Goal: Task Accomplishment & Management: Complete application form

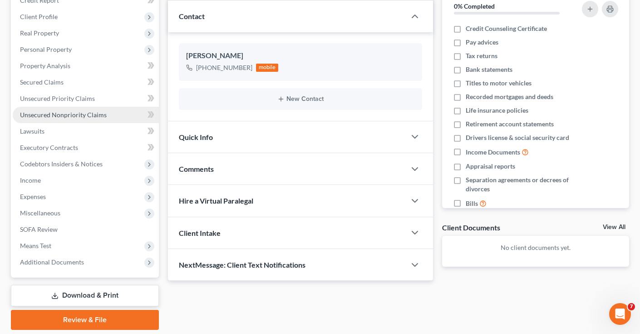
scroll to position [121, 0]
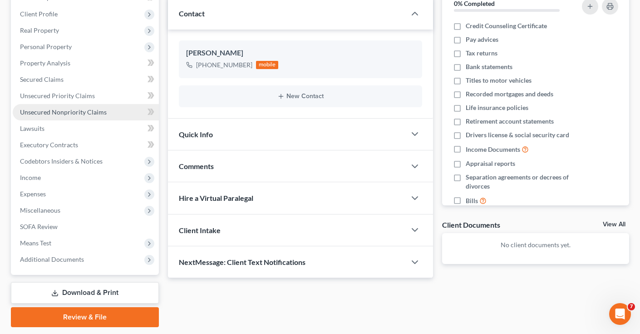
click at [67, 107] on link "Unsecured Nonpriority Claims" at bounding box center [86, 112] width 146 height 16
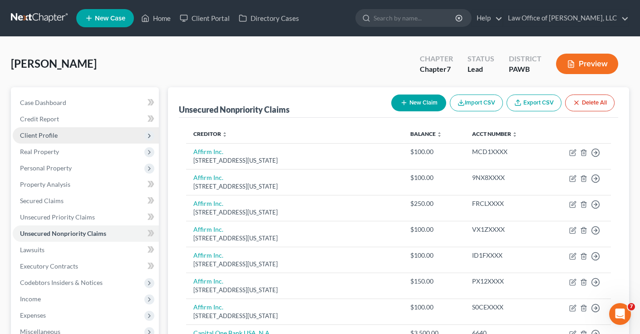
click at [50, 136] on span "Client Profile" at bounding box center [39, 135] width 38 height 8
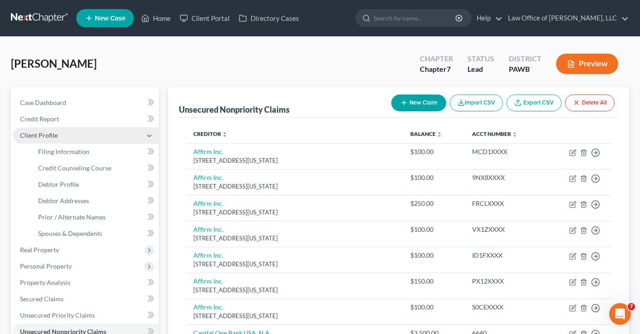
click at [50, 135] on span "Client Profile" at bounding box center [39, 135] width 38 height 8
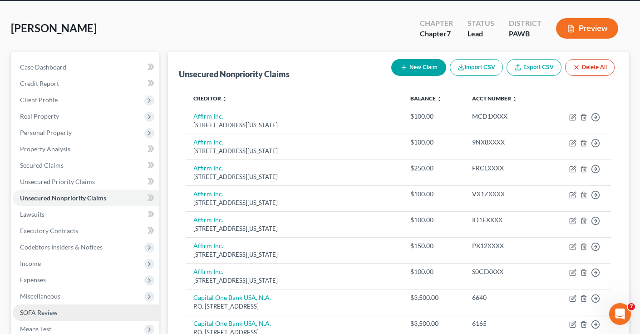
scroll to position [34, 0]
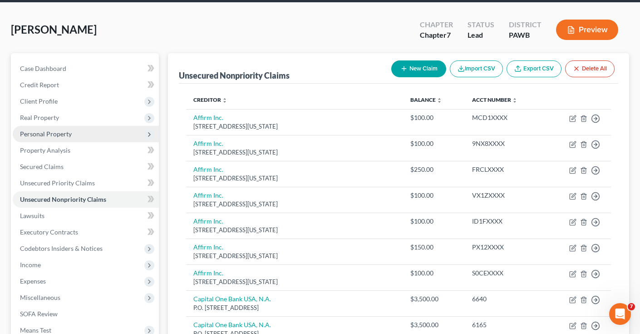
click at [62, 133] on span "Personal Property" at bounding box center [46, 134] width 52 height 8
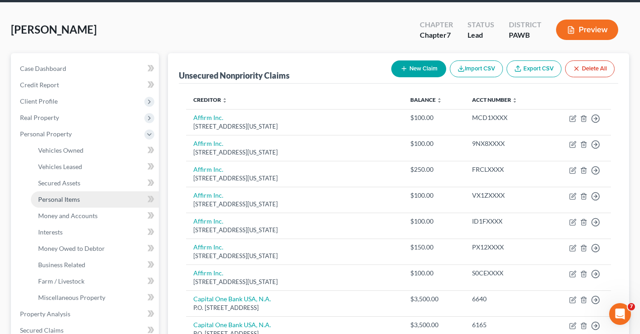
click at [80, 200] on link "Personal Items" at bounding box center [95, 199] width 128 height 16
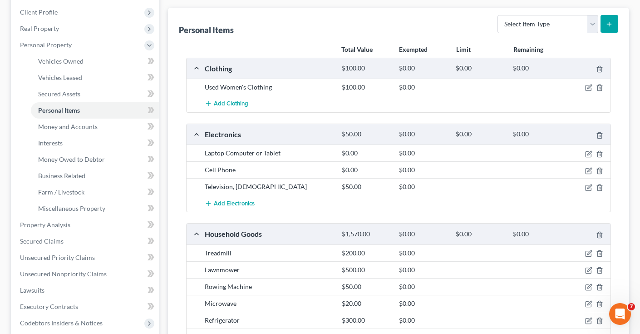
scroll to position [124, 0]
click at [590, 151] on icon "button" at bounding box center [588, 152] width 7 height 7
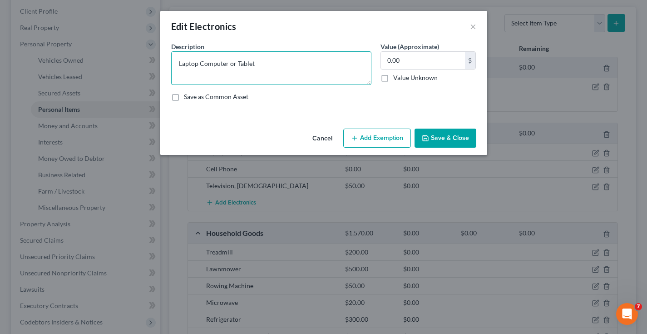
drag, startPoint x: 254, startPoint y: 64, endPoint x: 200, endPoint y: 64, distance: 54.5
click at [200, 64] on textarea "Laptop Computer or Tablet" at bounding box center [271, 68] width 200 height 34
type textarea "Laptop"
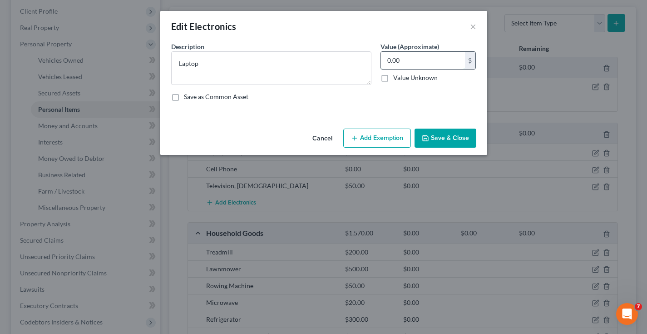
click at [390, 61] on input "0.00" at bounding box center [423, 60] width 84 height 17
type input "0"
type input "20"
click at [342, 66] on textarea "Laptop" at bounding box center [271, 68] width 200 height 34
click at [443, 136] on button "Save & Close" at bounding box center [446, 138] width 62 height 19
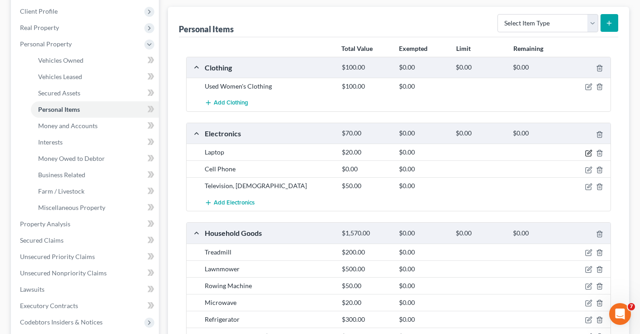
click at [589, 151] on icon "button" at bounding box center [588, 152] width 7 height 7
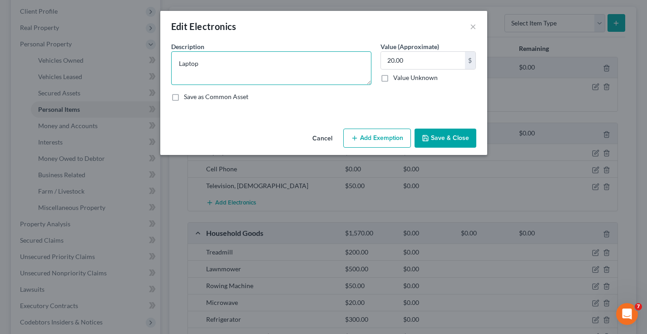
click at [218, 63] on textarea "Laptop" at bounding box center [271, 68] width 200 height 34
type textarea "Laptop (Old)"
click at [431, 142] on button "Save & Close" at bounding box center [446, 138] width 62 height 19
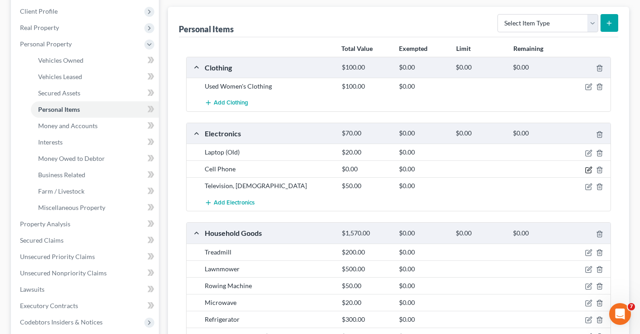
click at [591, 170] on icon "button" at bounding box center [588, 169] width 7 height 7
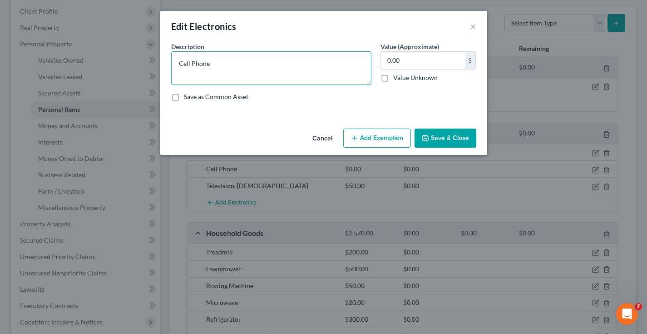
click at [268, 64] on textarea "Cell Phone" at bounding box center [271, 68] width 200 height 34
drag, startPoint x: 215, startPoint y: 64, endPoint x: 157, endPoint y: 64, distance: 58.6
click at [157, 64] on div "Edit Electronics × An exemption set must first be selected from the Filing Info…" at bounding box center [323, 167] width 647 height 334
type textarea "iPhone 14"
click at [408, 62] on input "0.00" at bounding box center [423, 60] width 84 height 17
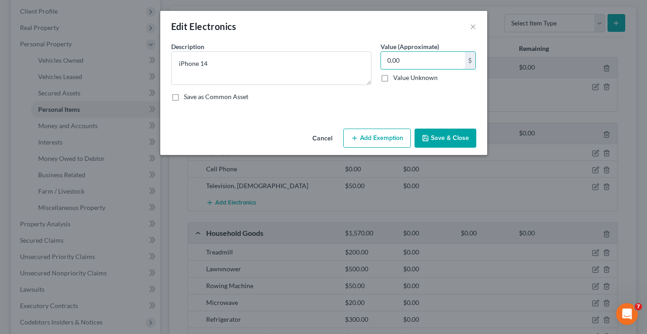
drag, startPoint x: 401, startPoint y: 61, endPoint x: 373, endPoint y: 61, distance: 28.6
click at [373, 61] on div "Description * iPhone 14 Value (Approximate) 0.00 $ Value Unknown Balance Undete…" at bounding box center [324, 75] width 314 height 67
type input "500"
click at [333, 74] on textarea "iPhone 14" at bounding box center [271, 68] width 200 height 34
click at [438, 140] on button "Save & Close" at bounding box center [446, 138] width 62 height 19
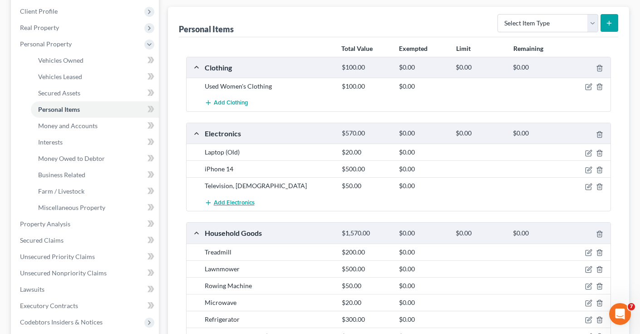
click at [246, 203] on span "Add Electronics" at bounding box center [234, 202] width 41 height 7
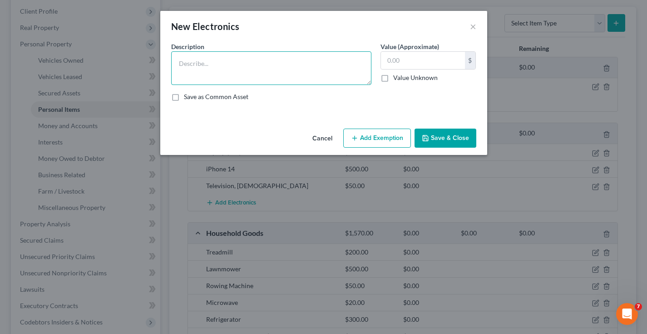
click at [297, 60] on textarea at bounding box center [271, 68] width 200 height 34
type textarea "Samsung Galaxy Tablet"
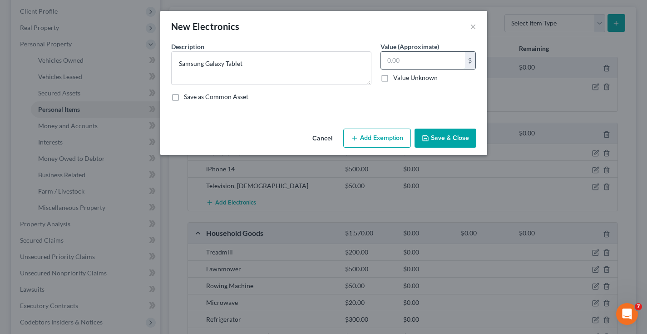
click at [416, 57] on input "text" at bounding box center [423, 60] width 84 height 17
type input "100"
click at [440, 134] on button "Save & Close" at bounding box center [446, 138] width 62 height 19
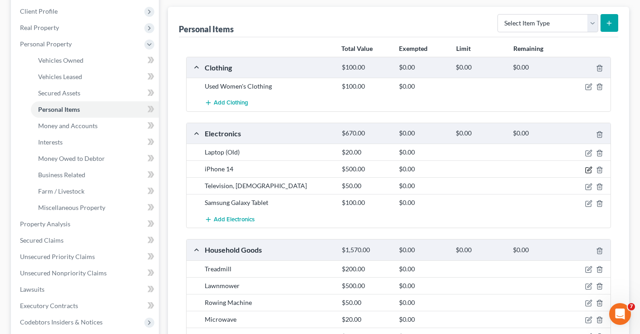
click at [588, 169] on icon "button" at bounding box center [590, 169] width 4 height 4
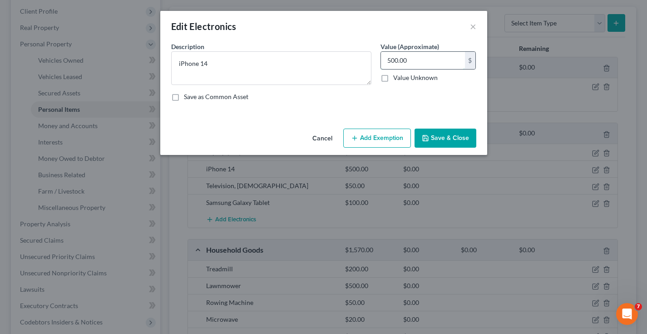
click at [394, 62] on input "500.00" at bounding box center [423, 60] width 84 height 17
type input "250.00"
click at [436, 139] on button "Save & Close" at bounding box center [446, 138] width 62 height 19
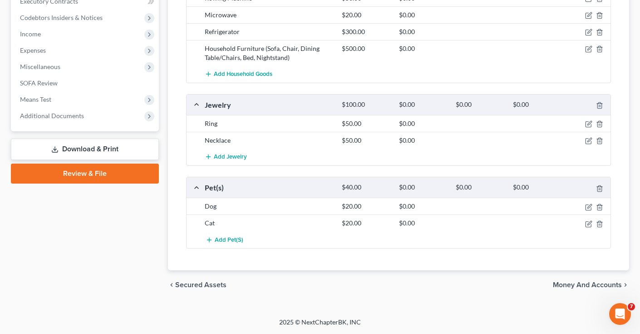
scroll to position [428, 0]
click at [589, 223] on icon "button" at bounding box center [588, 224] width 7 height 7
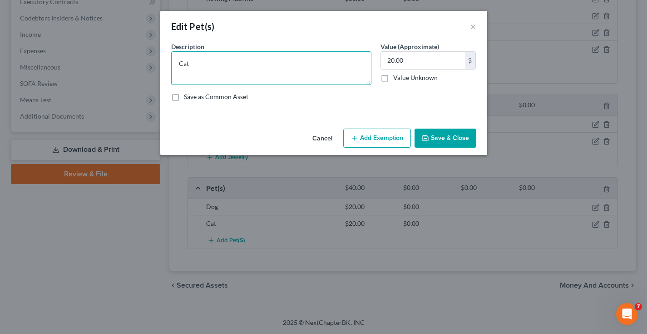
click at [295, 65] on textarea "Cat" at bounding box center [271, 68] width 200 height 34
type textarea "Cat ([DEMOGRAPHIC_DATA])"
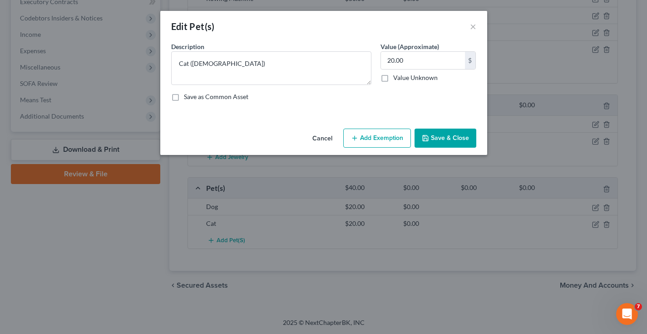
click at [449, 138] on button "Save & Close" at bounding box center [446, 138] width 62 height 19
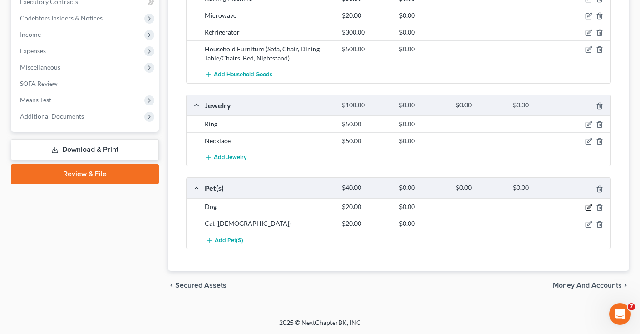
click at [589, 207] on icon "button" at bounding box center [588, 207] width 7 height 7
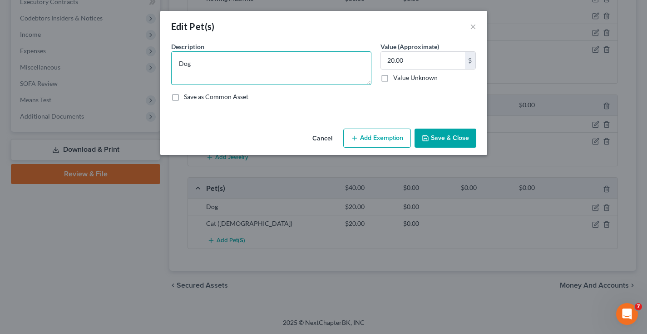
click at [225, 62] on textarea "Dog" at bounding box center [271, 68] width 200 height 34
type textarea "Dog ([DEMOGRAPHIC_DATA])"
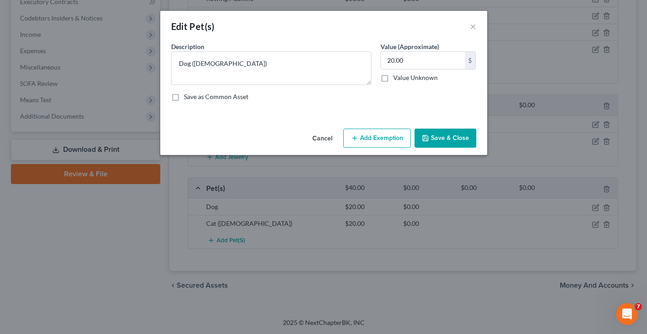
click at [445, 143] on button "Save & Close" at bounding box center [446, 138] width 62 height 19
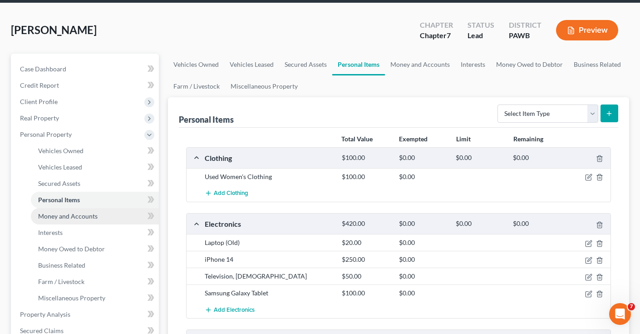
scroll to position [33, 0]
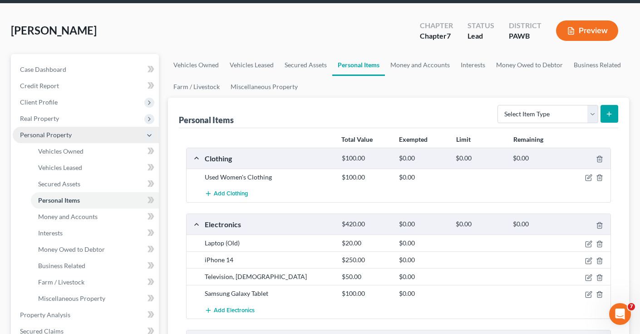
click at [60, 137] on span "Personal Property" at bounding box center [46, 135] width 52 height 8
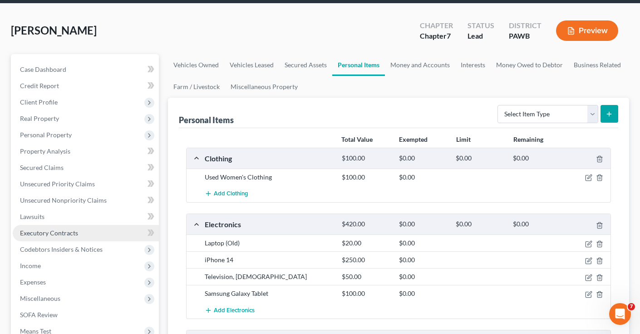
click at [61, 233] on span "Executory Contracts" at bounding box center [49, 233] width 58 height 8
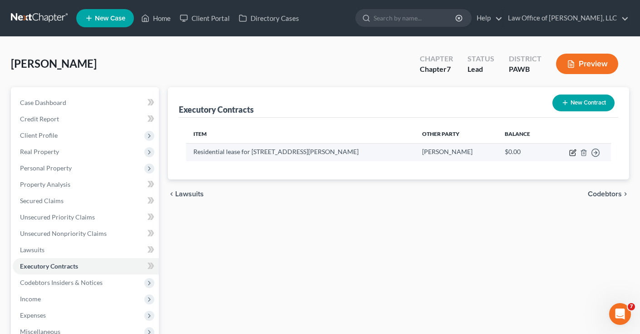
click at [574, 155] on icon "button" at bounding box center [573, 152] width 7 height 7
select select "2"
select select "39"
select select "0"
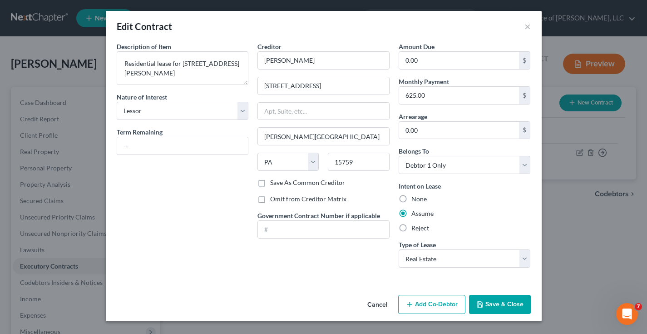
click at [380, 306] on button "Cancel" at bounding box center [377, 305] width 35 height 18
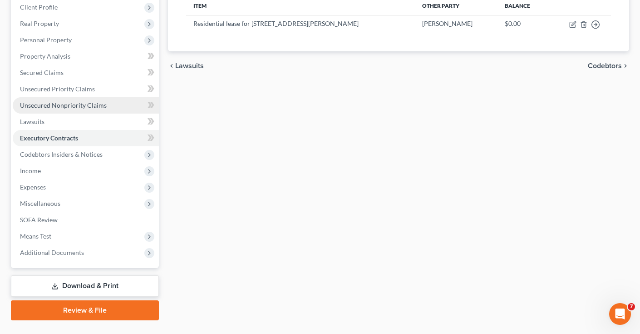
scroll to position [139, 0]
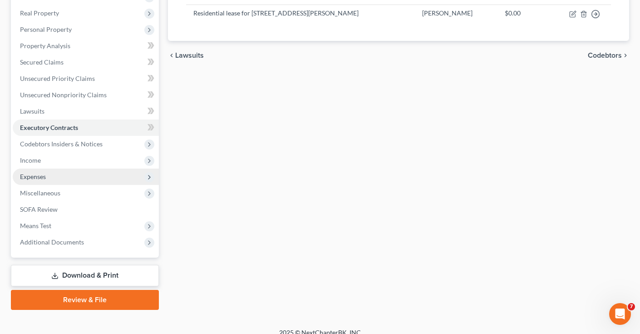
click at [45, 175] on span "Expenses" at bounding box center [33, 177] width 26 height 8
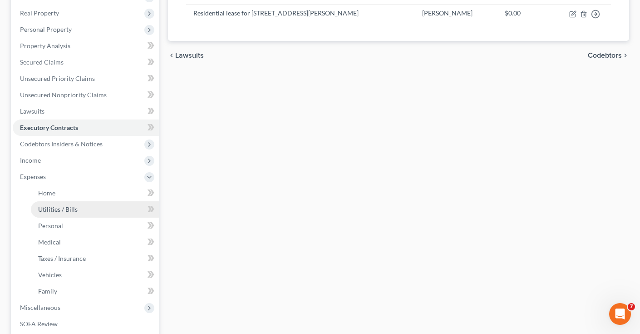
click at [70, 211] on span "Utilities / Bills" at bounding box center [58, 209] width 40 height 8
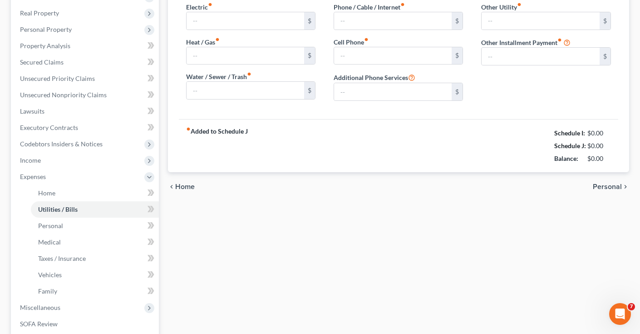
scroll to position [28, 0]
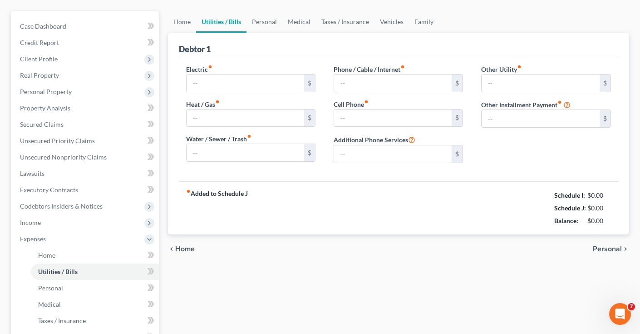
type input "100.00"
type input "50.00"
type input "135.00"
type input "85.00"
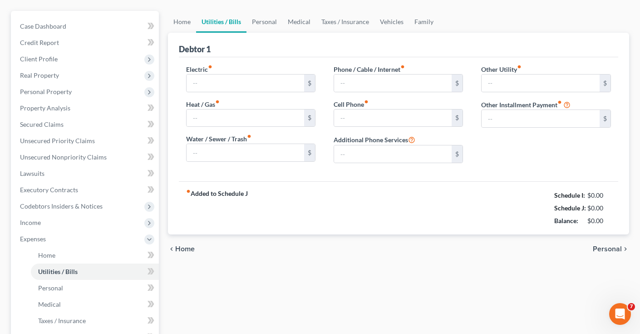
type input "0.00"
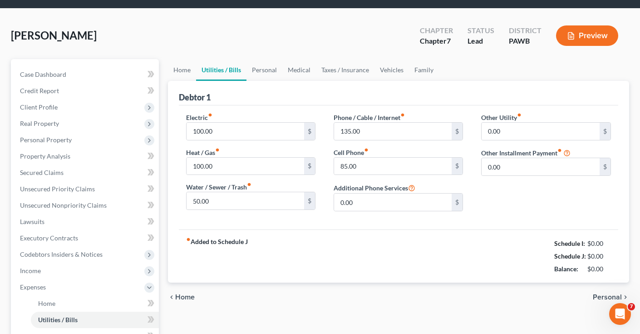
scroll to position [0, 0]
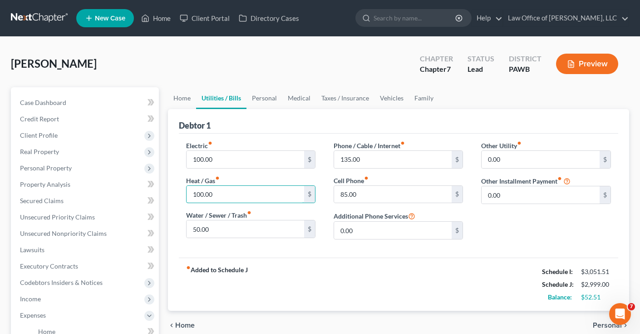
drag, startPoint x: 213, startPoint y: 196, endPoint x: 163, endPoint y: 195, distance: 50.0
click at [163, 195] on div "Home Utilities / Bills Personal Medical Taxes / Insurance Vehicles Family Debto…" at bounding box center [398, 325] width 471 height 476
click at [335, 257] on div "Electric fiber_manual_record 100.00 $ Heat / Gas fiber_manual_record $ Water / …" at bounding box center [399, 196] width 440 height 124
click at [267, 97] on link "Personal" at bounding box center [265, 98] width 36 height 22
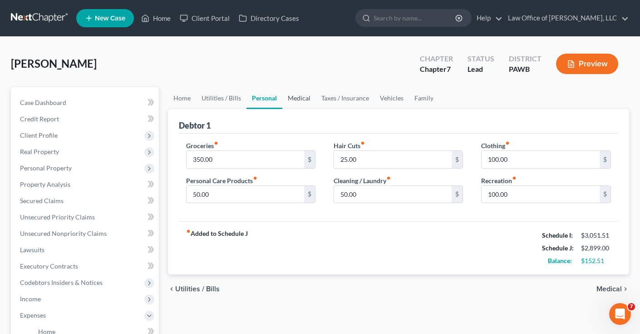
click at [302, 97] on link "Medical" at bounding box center [299, 98] width 34 height 22
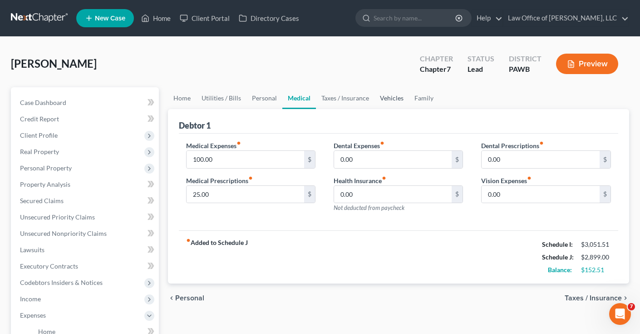
click at [388, 100] on link "Vehicles" at bounding box center [392, 98] width 35 height 22
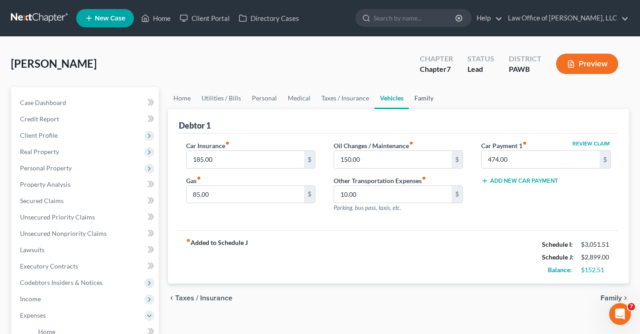
click at [425, 100] on link "Family" at bounding box center [424, 98] width 30 height 22
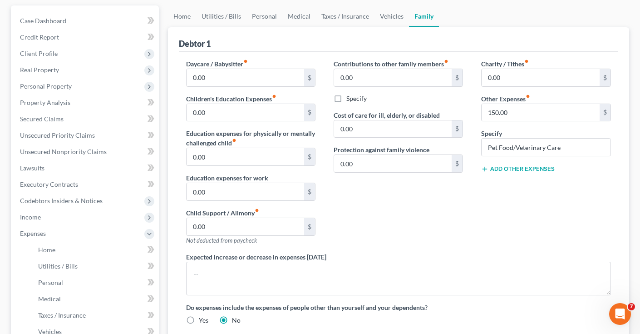
scroll to position [83, 0]
click at [577, 145] on input "Pet Food/Veterinary Care" at bounding box center [546, 146] width 129 height 17
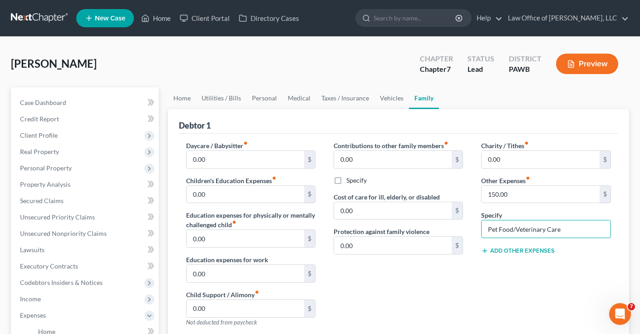
scroll to position [0, 0]
click at [183, 96] on link "Home" at bounding box center [182, 98] width 28 height 22
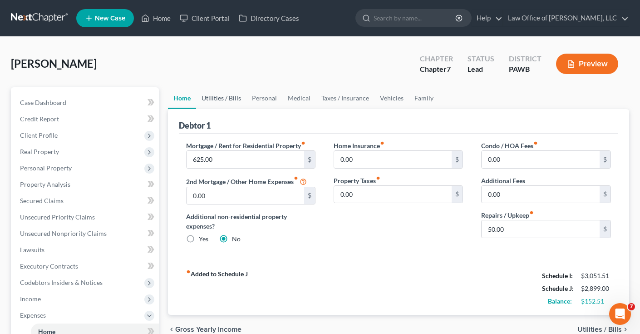
click at [229, 98] on link "Utilities / Bills" at bounding box center [221, 98] width 50 height 22
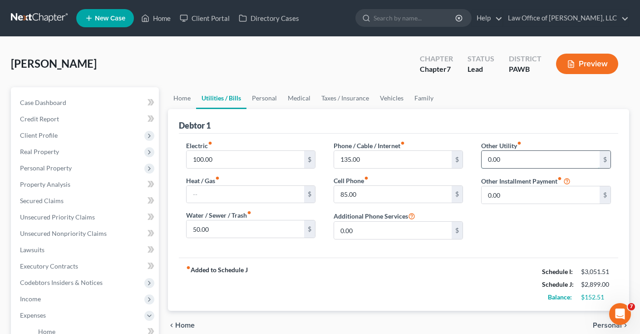
click at [523, 161] on input "0.00" at bounding box center [541, 159] width 118 height 17
drag, startPoint x: 501, startPoint y: 160, endPoint x: 472, endPoint y: 159, distance: 29.5
click at [472, 159] on div "Electric fiber_manual_record 100.00 $ Heat / Gas fiber_manual_record $ Water / …" at bounding box center [399, 194] width 444 height 106
type input "11"
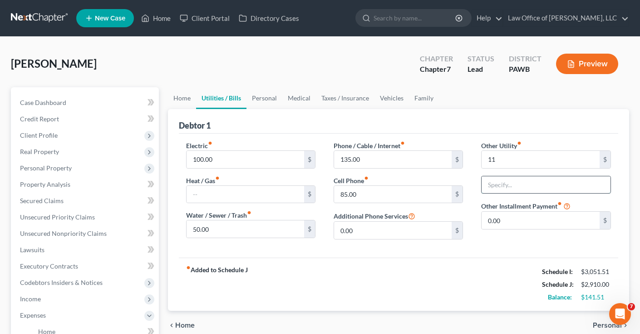
click at [539, 185] on input "text" at bounding box center [546, 184] width 129 height 17
type input "p"
type input "Peacock Streaming Service"
click at [465, 245] on div "Phone / Cable / Internet fiber_manual_record 135.00 $ Cell Phone fiber_manual_r…" at bounding box center [399, 194] width 148 height 106
click at [263, 100] on link "Personal" at bounding box center [265, 98] width 36 height 22
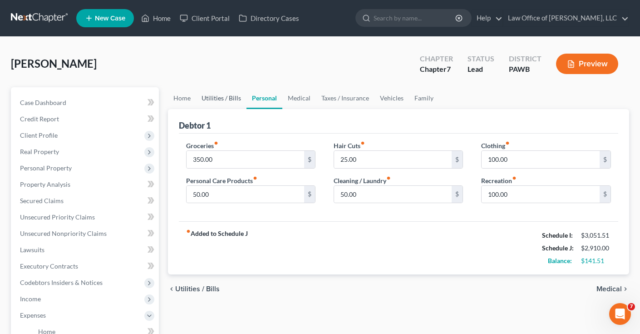
click at [222, 96] on link "Utilities / Bills" at bounding box center [221, 98] width 50 height 22
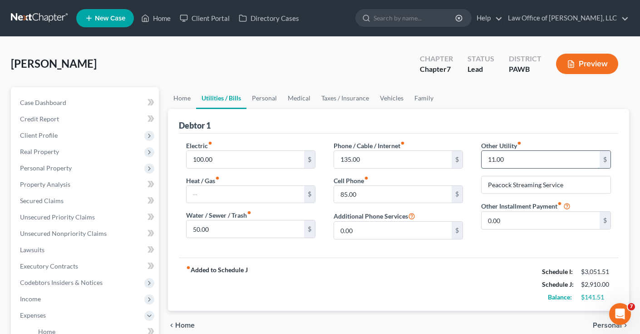
click at [495, 160] on input "11.00" at bounding box center [541, 159] width 118 height 17
type input "15.00"
click at [575, 186] on input "Peacock Streaming Service" at bounding box center [546, 184] width 129 height 17
type input "Peacock Streaming/Sirius XM"
click at [481, 263] on div "fiber_manual_record Added to Schedule J Schedule I: $3,051.51 Schedule J: $2,91…" at bounding box center [399, 284] width 440 height 53
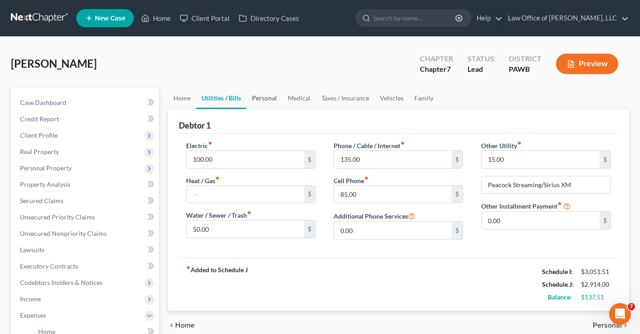
click at [269, 96] on link "Personal" at bounding box center [265, 98] width 36 height 22
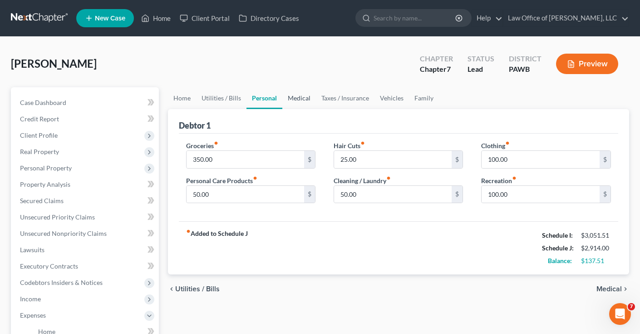
click at [304, 99] on link "Medical" at bounding box center [299, 98] width 34 height 22
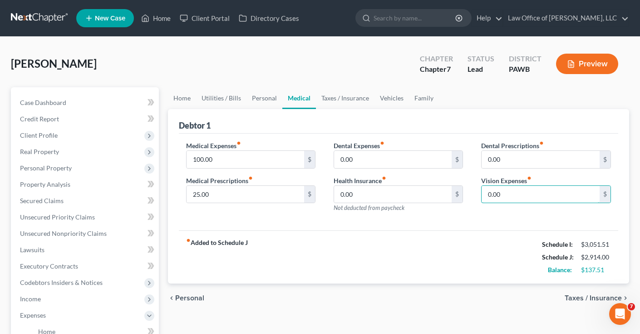
drag, startPoint x: 510, startPoint y: 196, endPoint x: 464, endPoint y: 192, distance: 46.0
click at [464, 192] on div "Medical Expenses fiber_manual_record 100.00 $ Medical Prescriptions fiber_manua…" at bounding box center [399, 180] width 444 height 79
type input "10"
click at [411, 198] on input "0.00" at bounding box center [393, 194] width 118 height 17
click at [404, 153] on input "0.00" at bounding box center [393, 159] width 118 height 17
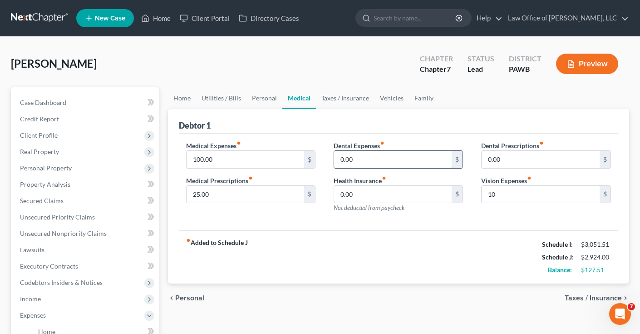
click at [376, 159] on input "0.00" at bounding box center [393, 159] width 118 height 17
click at [351, 99] on link "Taxes / Insurance" at bounding box center [345, 98] width 59 height 22
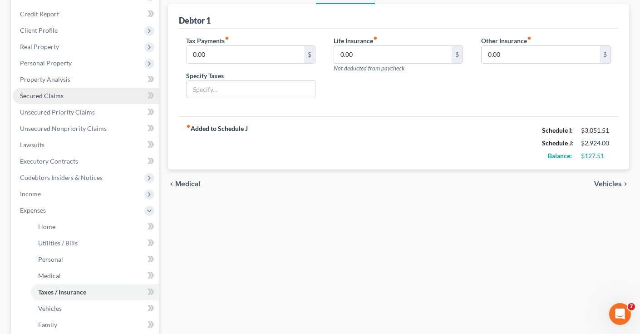
scroll to position [109, 0]
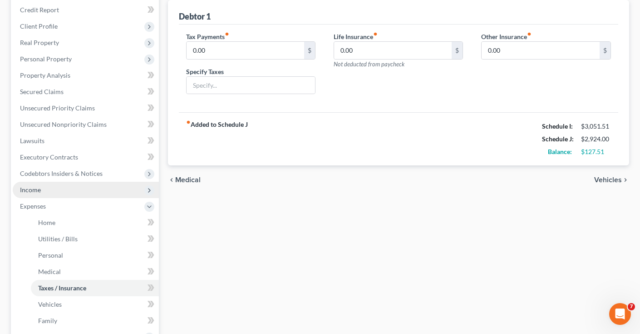
click at [37, 189] on span "Income" at bounding box center [30, 190] width 21 height 8
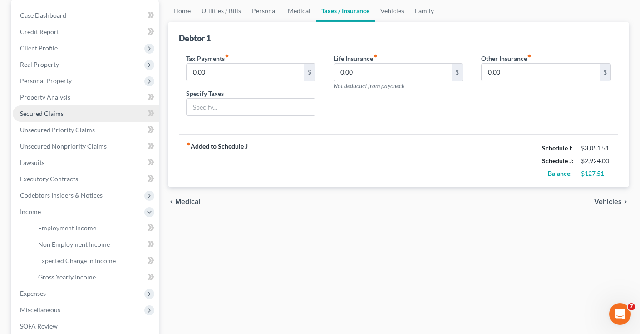
scroll to position [89, 0]
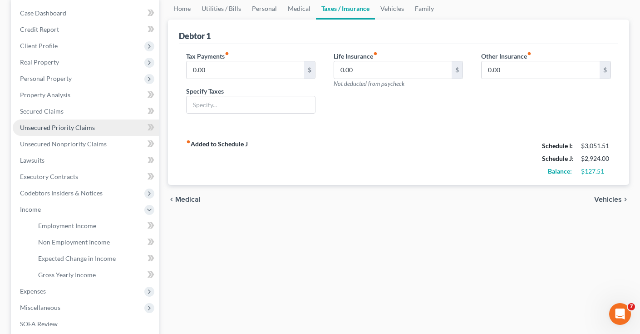
click at [66, 127] on span "Unsecured Priority Claims" at bounding box center [57, 128] width 75 height 8
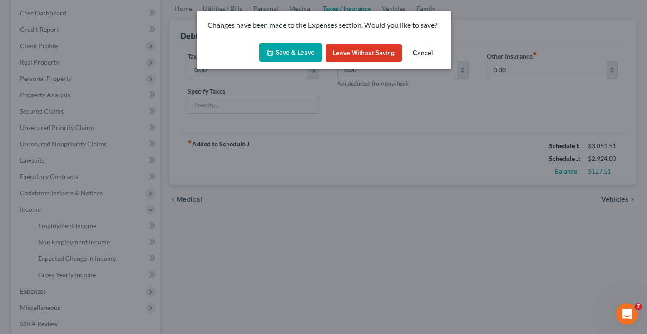
click at [302, 54] on button "Save & Leave" at bounding box center [290, 52] width 63 height 19
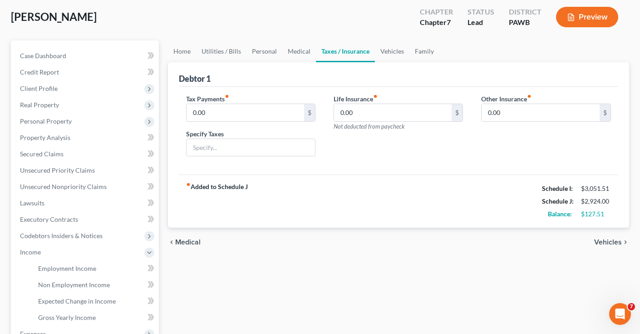
scroll to position [45, 0]
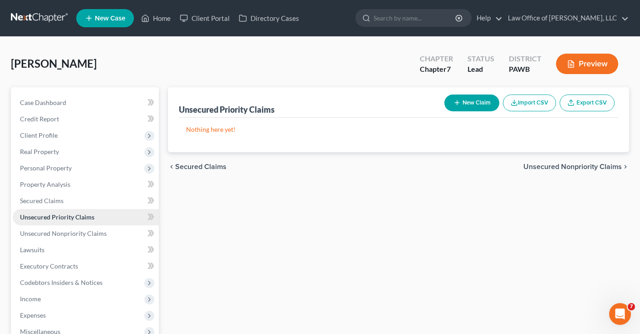
click at [60, 217] on span "Unsecured Priority Claims" at bounding box center [57, 217] width 74 height 8
click at [55, 233] on span "Unsecured Nonpriority Claims" at bounding box center [63, 233] width 87 height 8
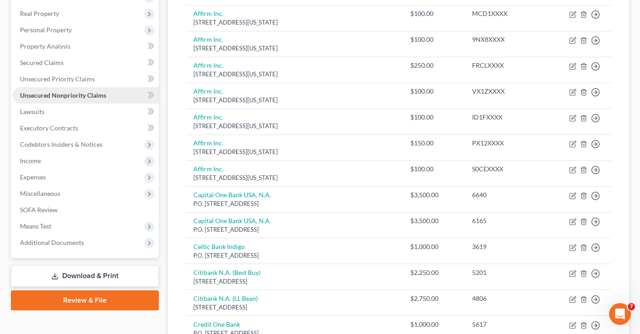
scroll to position [140, 0]
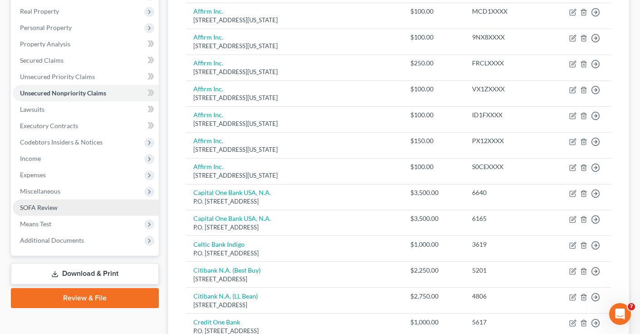
click at [49, 206] on span "SOFA Review" at bounding box center [39, 207] width 38 height 8
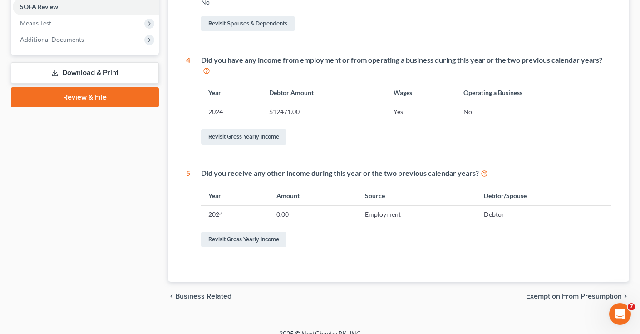
scroll to position [340, 0]
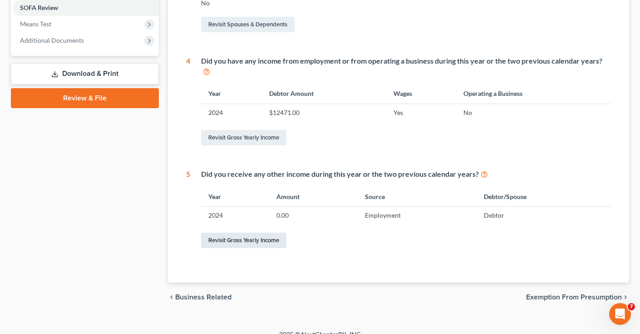
click at [251, 233] on link "Revisit Gross Yearly Income" at bounding box center [243, 240] width 85 height 15
